Goal: Information Seeking & Learning: Learn about a topic

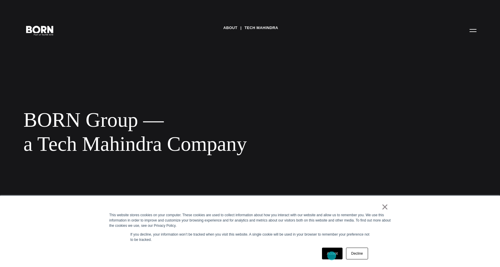
click at [332, 256] on link "Accept" at bounding box center [332, 253] width 21 height 12
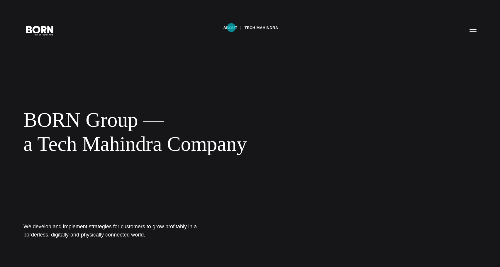
click at [231, 28] on link "About" at bounding box center [230, 27] width 14 height 9
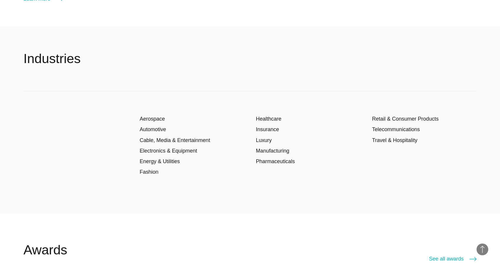
scroll to position [1042, 0]
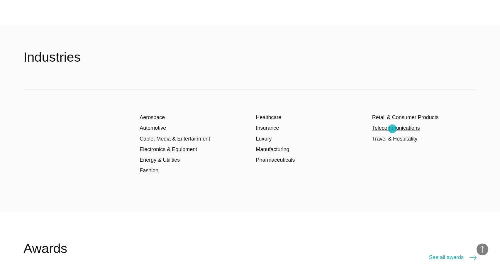
click at [392, 129] on link "Telecommunications" at bounding box center [396, 128] width 48 height 6
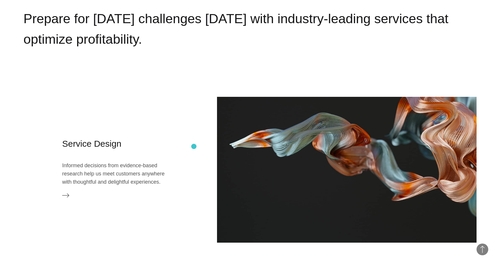
scroll to position [1243, 0]
